Goal: Task Accomplishment & Management: Complete application form

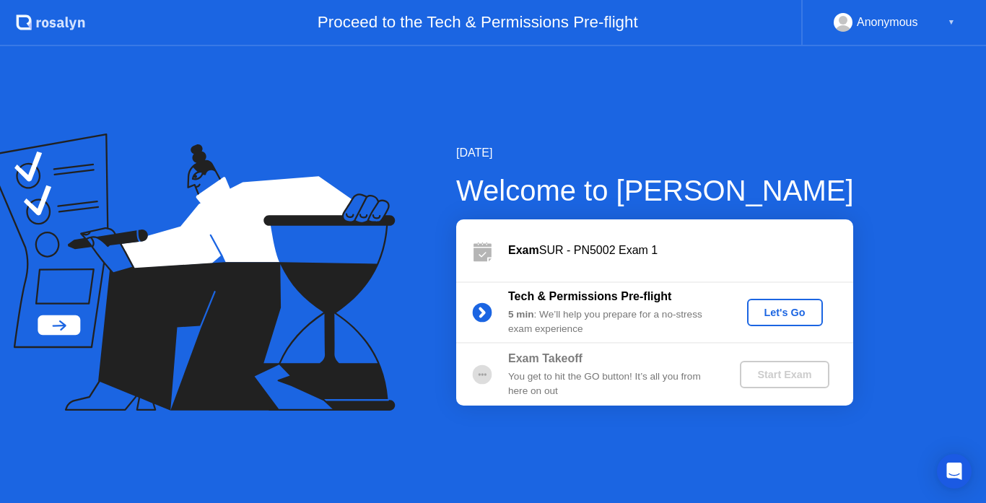
click at [765, 309] on div "Let's Go" at bounding box center [785, 313] width 64 height 12
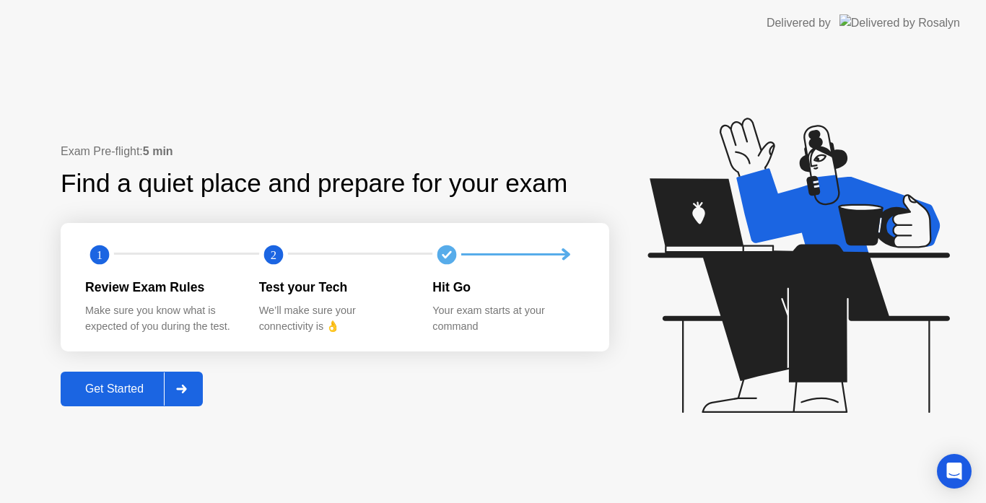
click at [136, 383] on div "Get Started" at bounding box center [114, 389] width 99 height 13
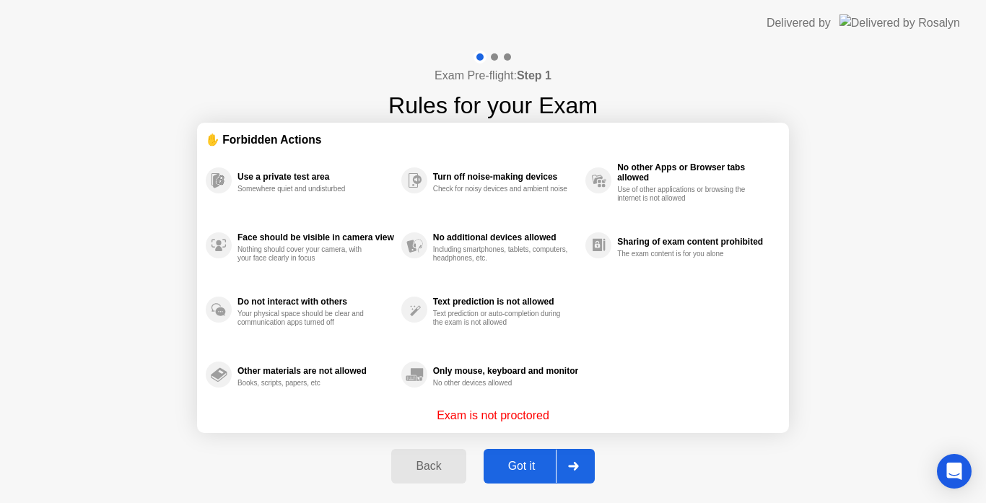
click at [520, 463] on div "Got it" at bounding box center [522, 466] width 68 height 13
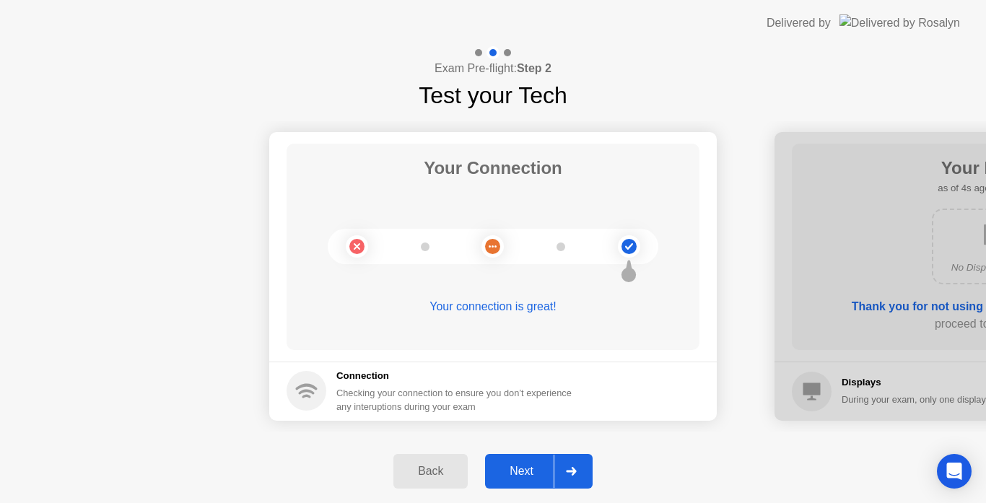
click at [525, 475] on div "Next" at bounding box center [521, 471] width 64 height 13
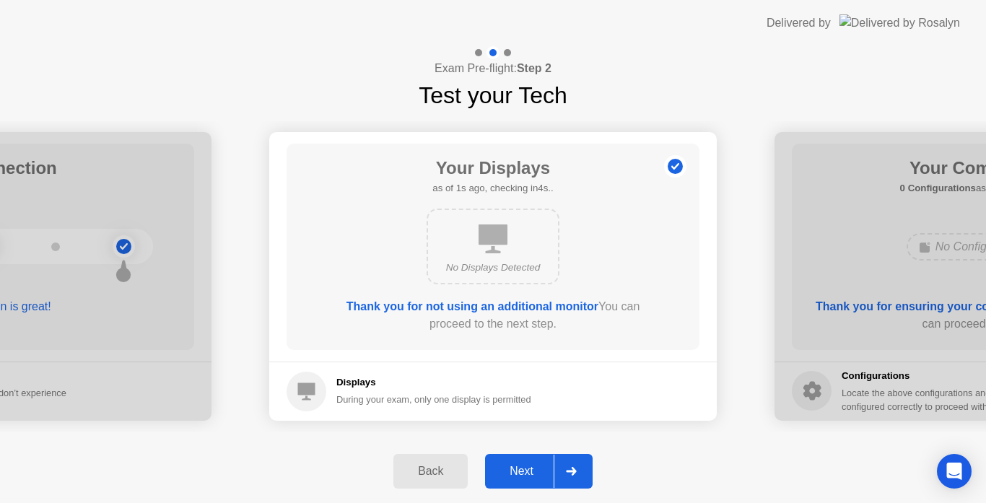
click at [525, 475] on div "Next" at bounding box center [521, 471] width 64 height 13
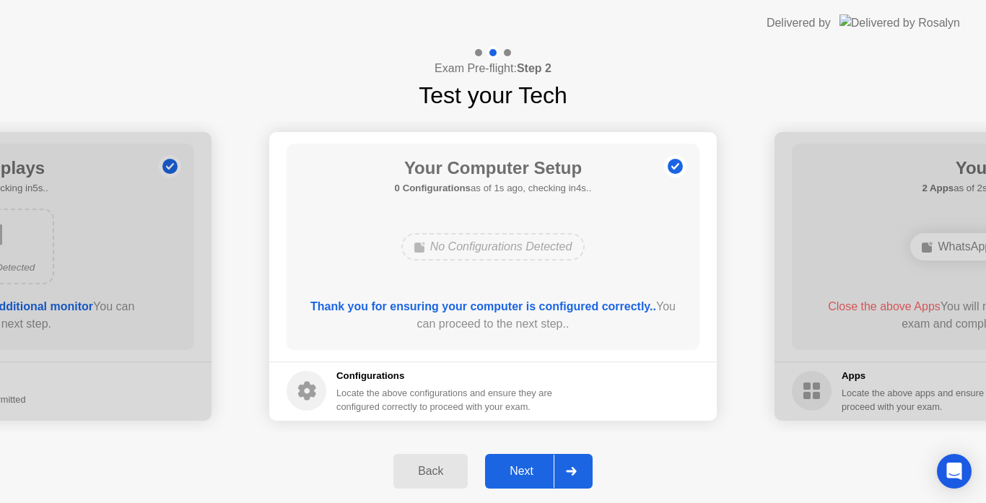
click at [525, 475] on div "Next" at bounding box center [521, 471] width 64 height 13
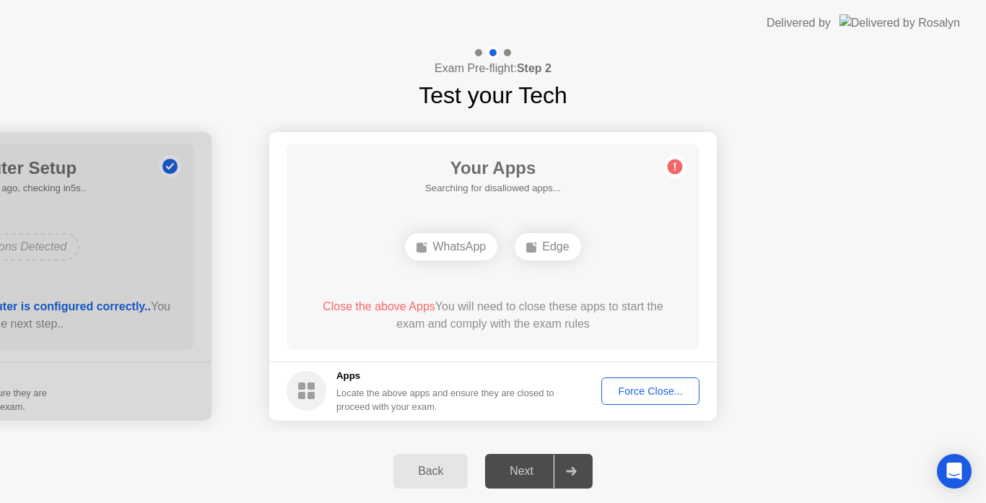
click at [525, 475] on div "Next" at bounding box center [521, 471] width 64 height 13
click at [637, 390] on div "Force Close..." at bounding box center [650, 391] width 88 height 12
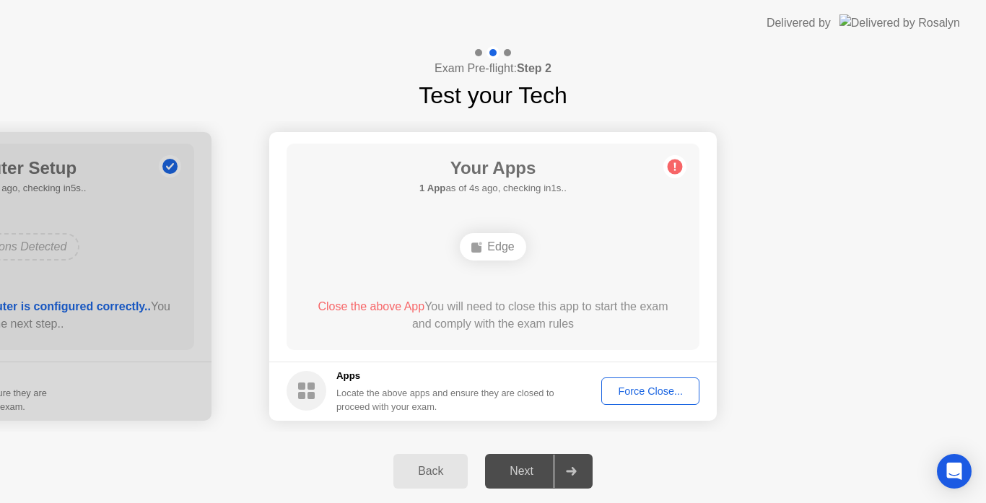
click at [654, 393] on div "Force Close..." at bounding box center [650, 391] width 88 height 12
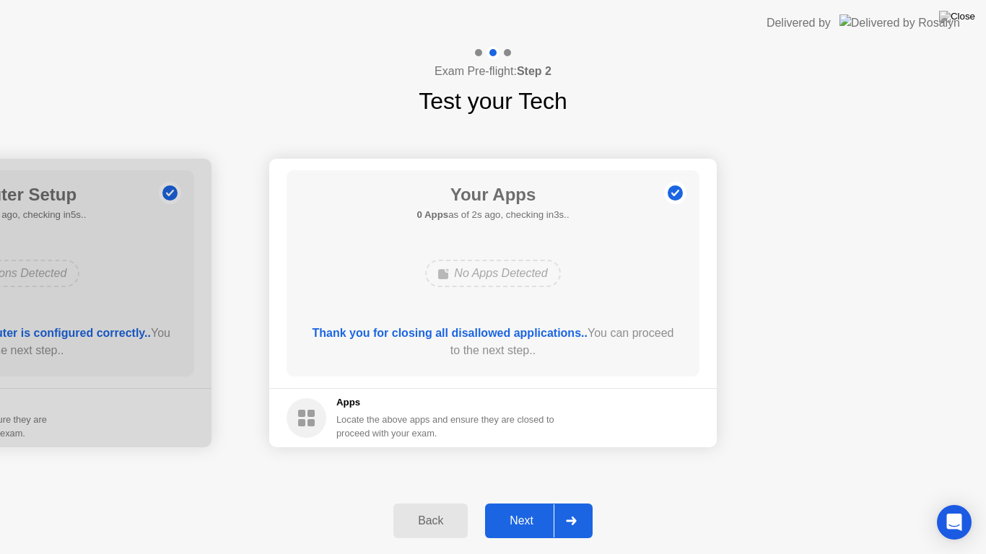
click at [526, 502] on div "Next" at bounding box center [521, 521] width 64 height 13
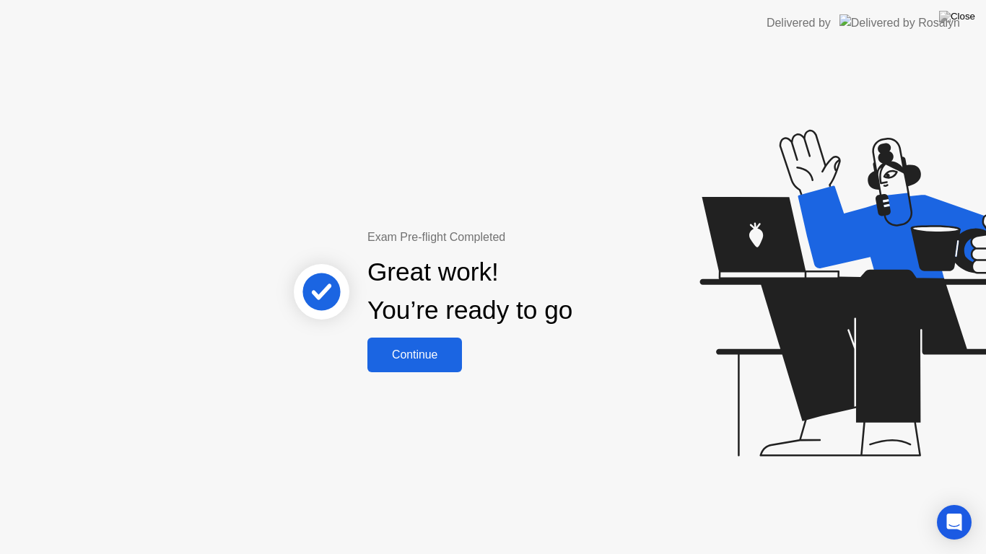
click at [437, 361] on div "Continue" at bounding box center [415, 355] width 86 height 13
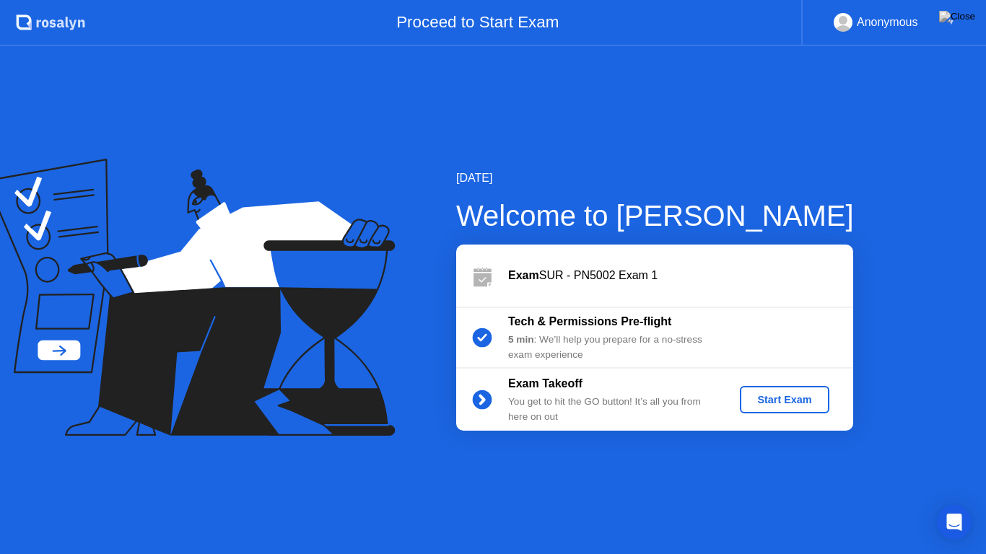
click at [787, 394] on div "Start Exam" at bounding box center [784, 400] width 77 height 12
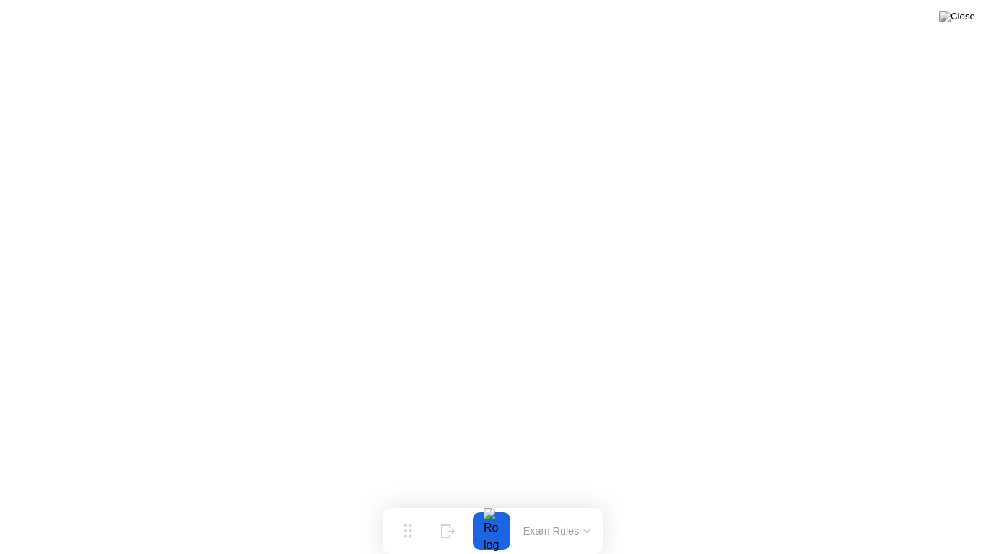
click at [586, 502] on icon at bounding box center [587, 531] width 6 height 3
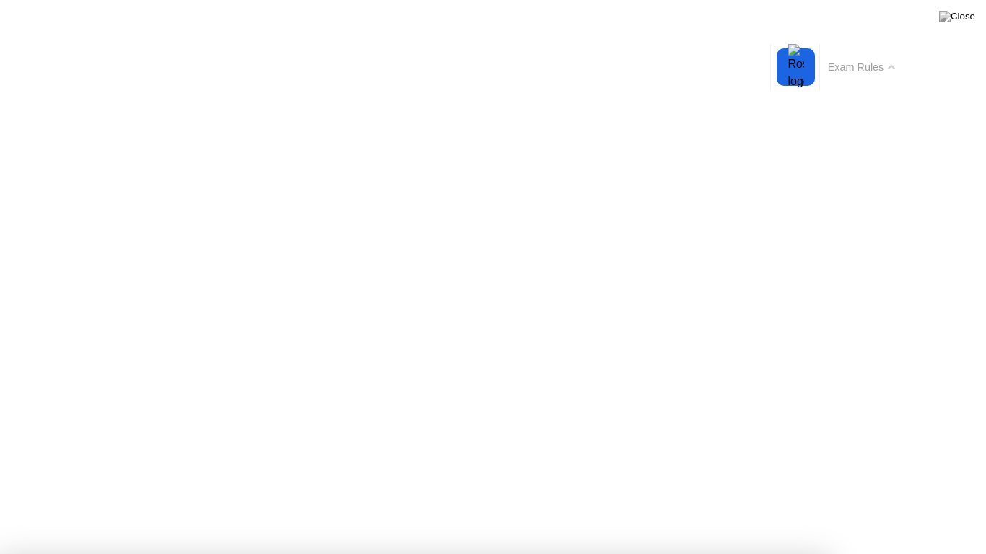
click at [890, 64] on button "Exam Rules" at bounding box center [861, 67] width 77 height 13
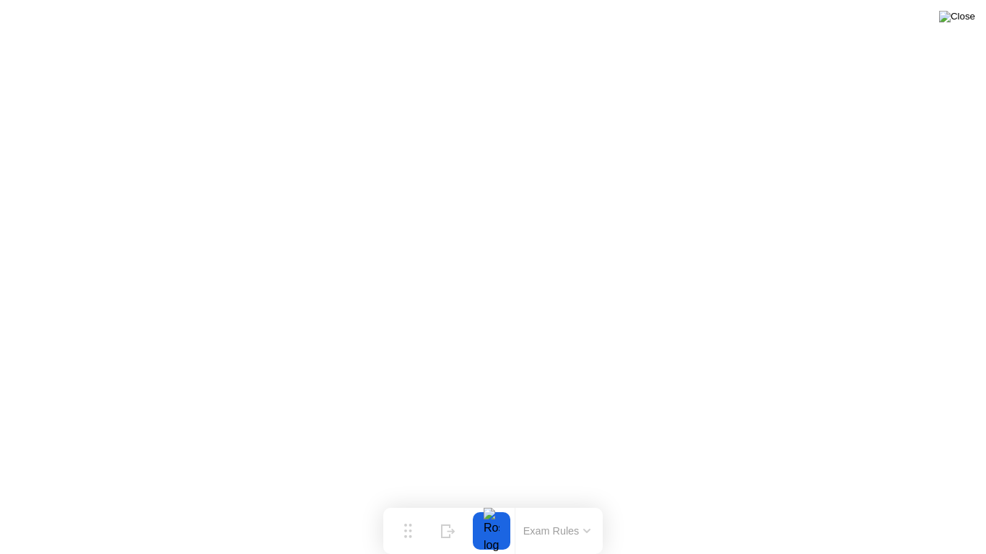
click at [969, 19] on img at bounding box center [957, 17] width 36 height 12
